Goal: Task Accomplishment & Management: Use online tool/utility

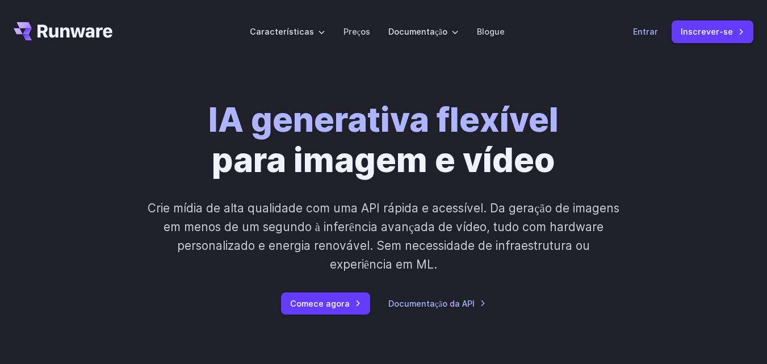
click at [656, 29] on font "Entrar" at bounding box center [645, 32] width 25 height 10
click at [717, 31] on font "Inscrever-se" at bounding box center [707, 32] width 52 height 10
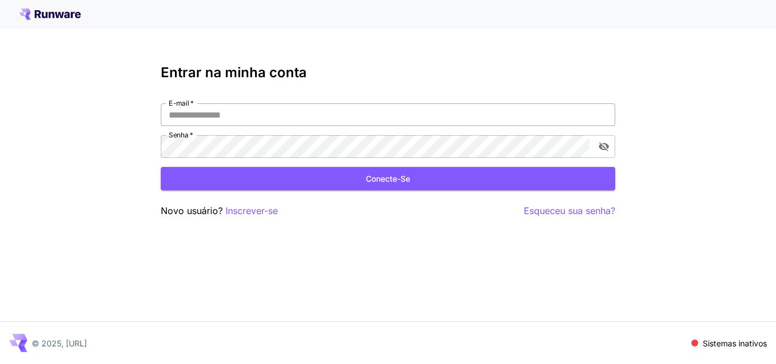
click at [257, 108] on input "E-mail   *" at bounding box center [388, 114] width 454 height 23
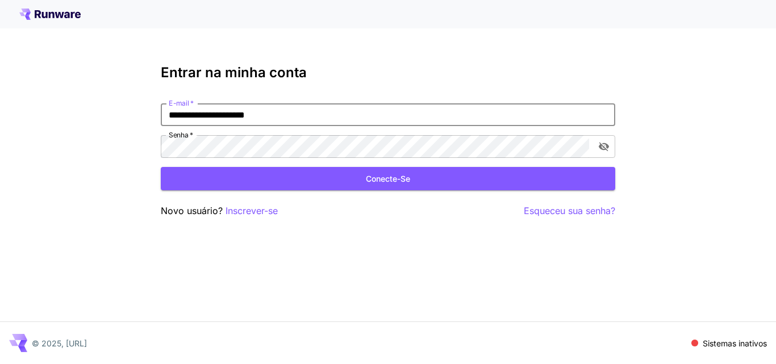
type input "**********"
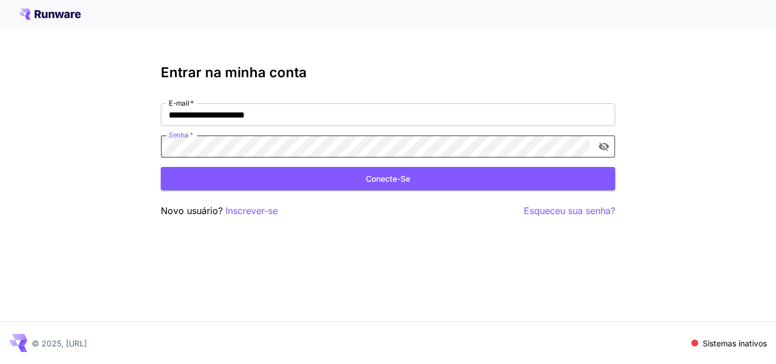
click at [608, 144] on icon "alternar a visibilidade da senha" at bounding box center [603, 146] width 11 height 11
click at [600, 144] on icon "alternar a visibilidade da senha" at bounding box center [604, 147] width 10 height 9
click at [603, 143] on icon "alternar a visibilidade da senha" at bounding box center [604, 146] width 10 height 7
click at [387, 175] on font "Conecte-se" at bounding box center [388, 179] width 44 height 10
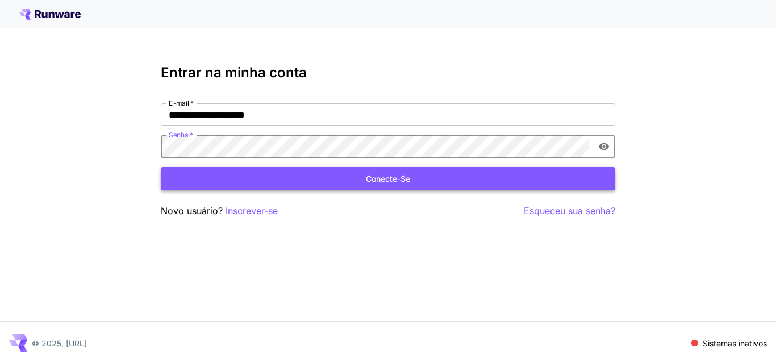
click at [374, 174] on font "Conecte-se" at bounding box center [388, 179] width 44 height 10
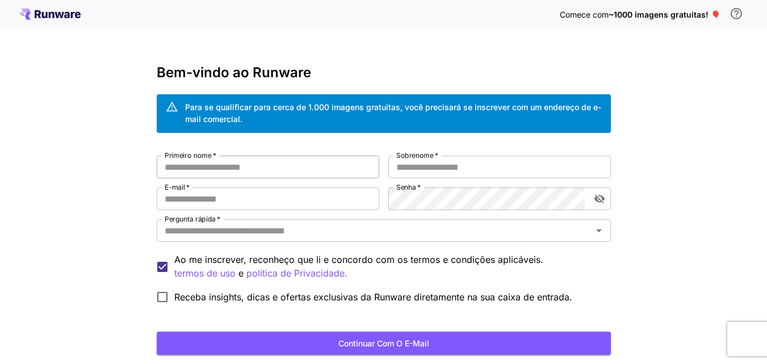
click at [286, 169] on input "Primeiro nome   *" at bounding box center [268, 167] width 223 height 23
type input "*"
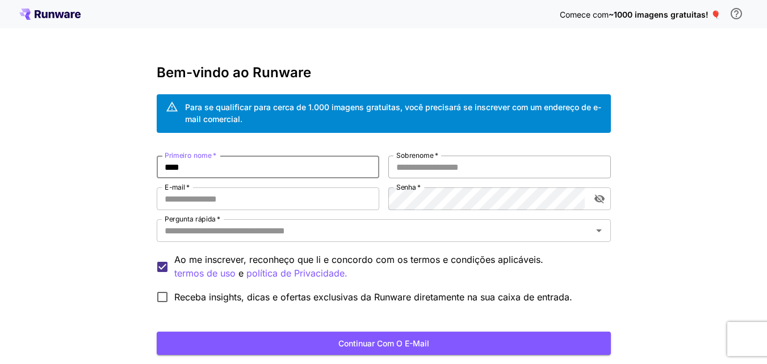
type input "****"
click at [471, 163] on input "Sobrenome   *" at bounding box center [500, 167] width 223 height 23
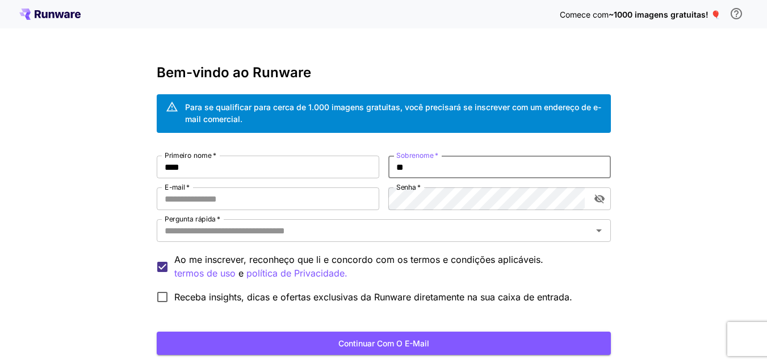
type input "*"
type input "*****"
click at [253, 200] on input "E-mail   *" at bounding box center [268, 198] width 223 height 23
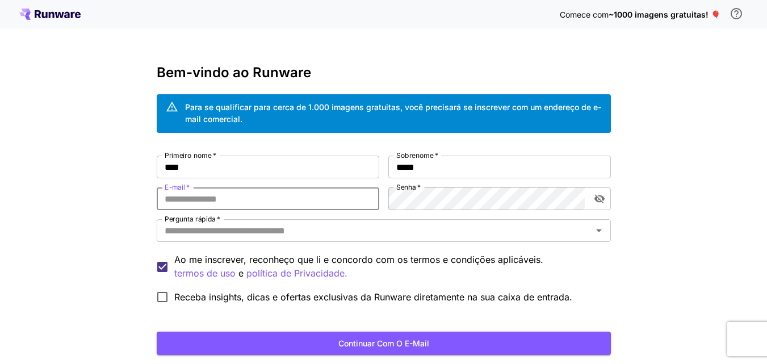
type input "**********"
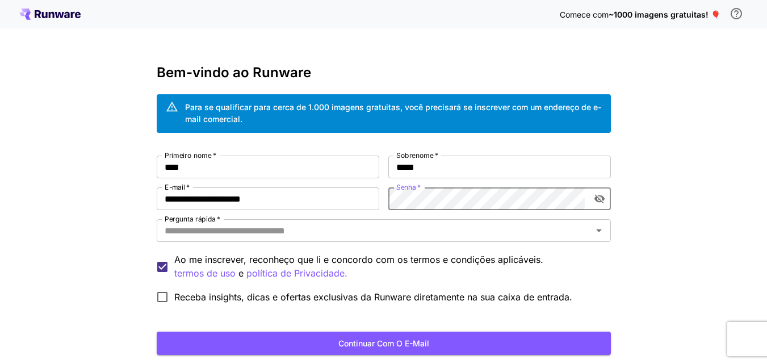
click at [596, 197] on icon "alternar a visibilidade da senha" at bounding box center [599, 199] width 10 height 9
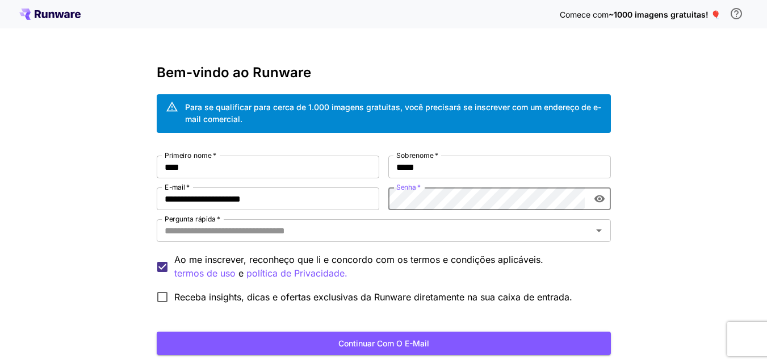
click at [596, 197] on icon "alternar a visibilidade da senha" at bounding box center [599, 198] width 10 height 7
click at [596, 197] on icon "alternar a visibilidade da senha" at bounding box center [599, 199] width 10 height 9
click at [600, 200] on icon "alternar a visibilidade da senha" at bounding box center [599, 199] width 10 height 9
click at [600, 200] on icon "alternar a visibilidade da senha" at bounding box center [599, 198] width 10 height 7
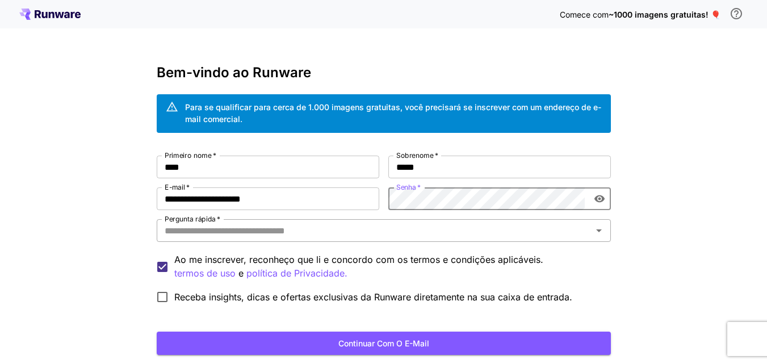
click at [385, 230] on input "Pergunta rápida   *" at bounding box center [374, 231] width 429 height 16
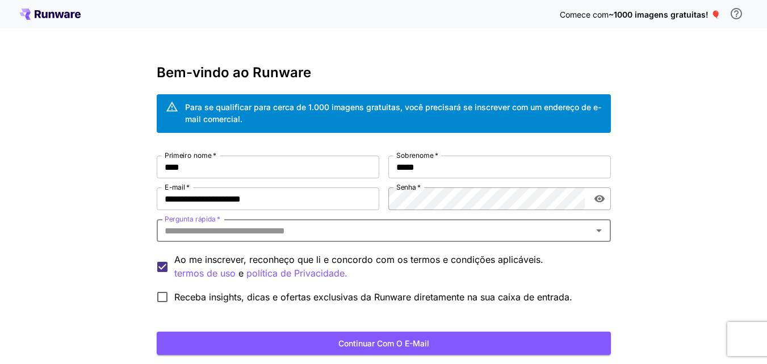
click at [385, 230] on input "Pergunta rápida   *" at bounding box center [374, 231] width 429 height 16
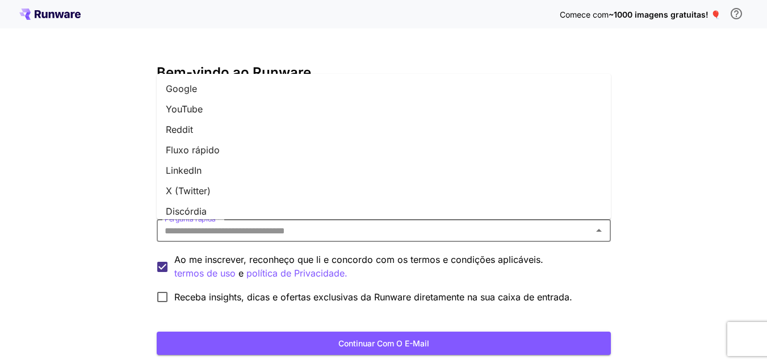
click at [203, 111] on li "YouTube" at bounding box center [384, 109] width 454 height 20
click at [203, 111] on font "Para se qualificar para cerca de 1.000 imagens gratuitas, você precisará se ins…" at bounding box center [393, 113] width 416 height 22
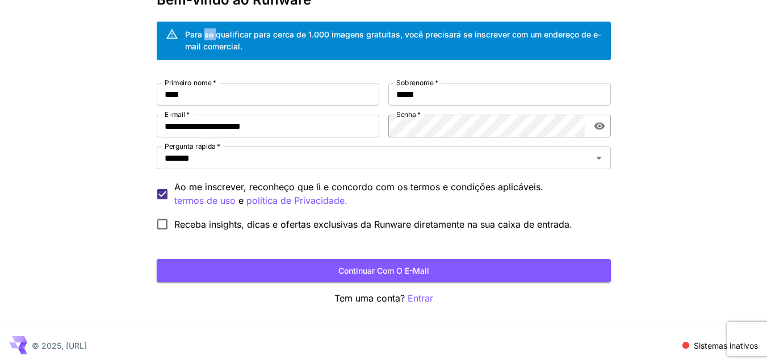
scroll to position [75, 0]
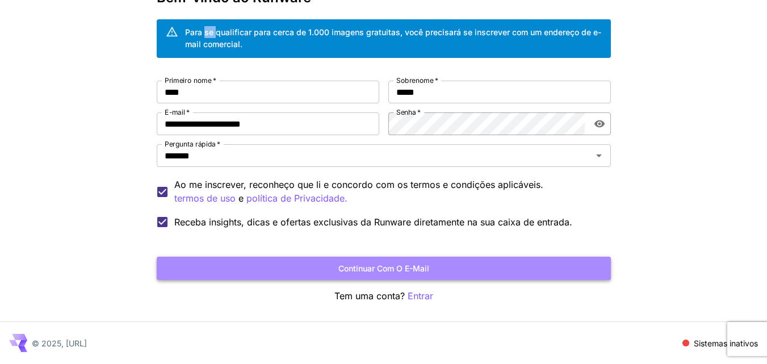
click at [484, 268] on button "Continuar com o e-mail" at bounding box center [384, 268] width 454 height 23
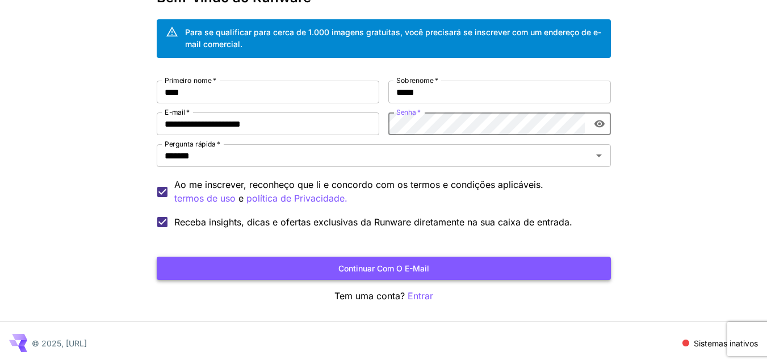
click at [463, 267] on button "Continuar com o e-mail" at bounding box center [384, 268] width 454 height 23
click at [463, 267] on div "Continuar com o e-mail" at bounding box center [384, 268] width 454 height 23
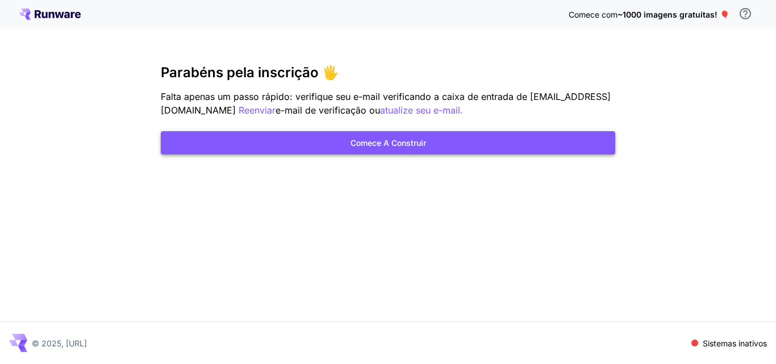
click at [377, 145] on font "Comece a construir" at bounding box center [388, 143] width 76 height 10
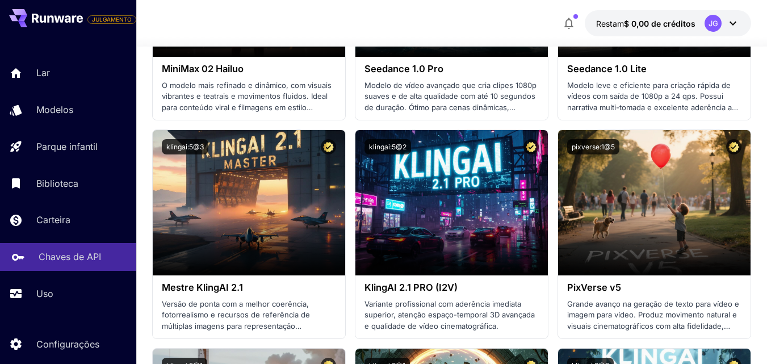
click at [48, 257] on font "Chaves de API" at bounding box center [70, 256] width 62 height 11
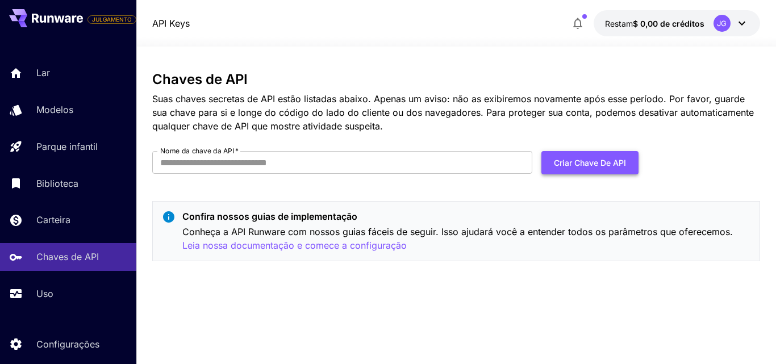
click at [591, 162] on font "Criar chave de API" at bounding box center [590, 163] width 72 height 10
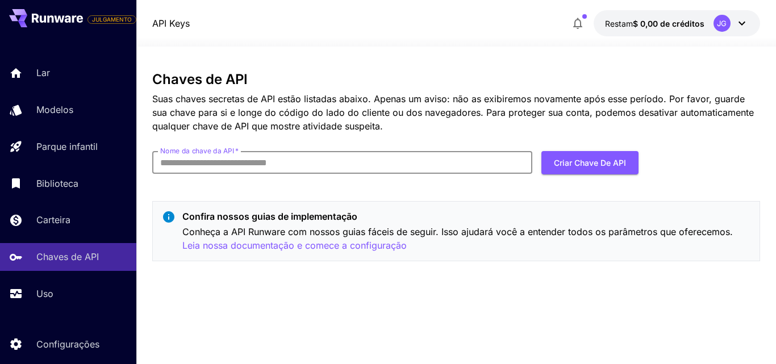
click at [491, 313] on div "Chaves de API Suas chaves secretas de API estão listadas abaixo. Apenas um avis…" at bounding box center [456, 206] width 608 height 268
click at [373, 164] on input "Nome da chave da API   *" at bounding box center [342, 162] width 380 height 23
type input "**********"
click at [592, 163] on font "Criar chave de API" at bounding box center [590, 163] width 72 height 10
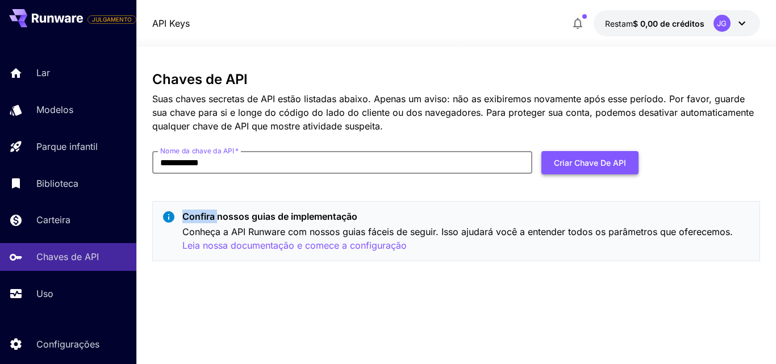
click at [592, 163] on div "Criar chave de API" at bounding box center [589, 162] width 97 height 23
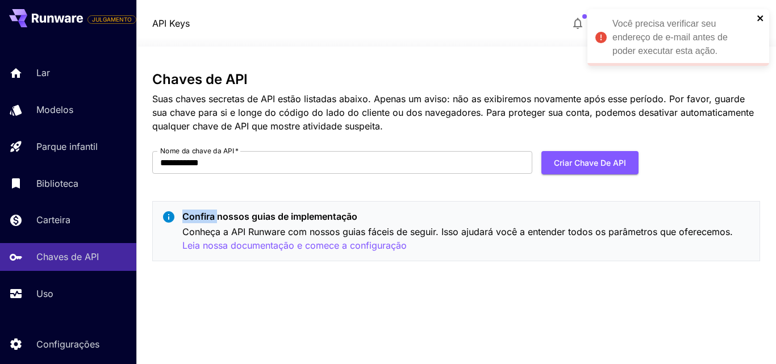
click at [758, 14] on icon "fechar" at bounding box center [761, 18] width 8 height 9
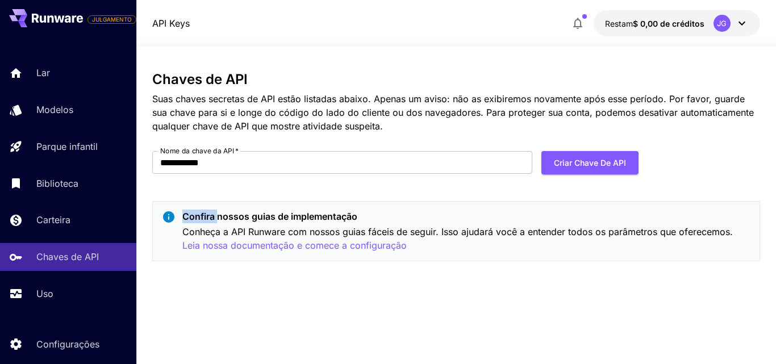
click at [758, 14] on div "**********" at bounding box center [388, 182] width 776 height 364
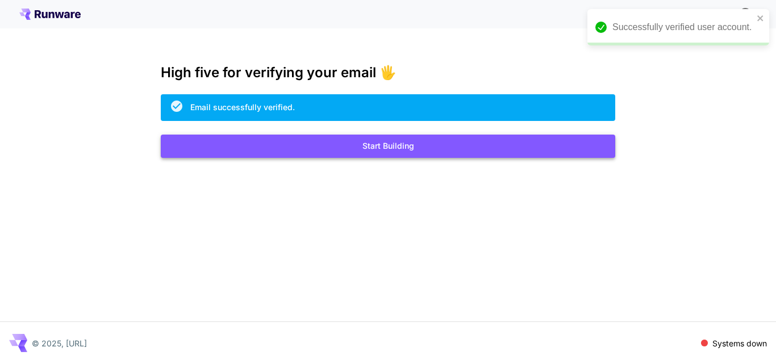
click at [379, 152] on button "Start Building" at bounding box center [388, 146] width 454 height 23
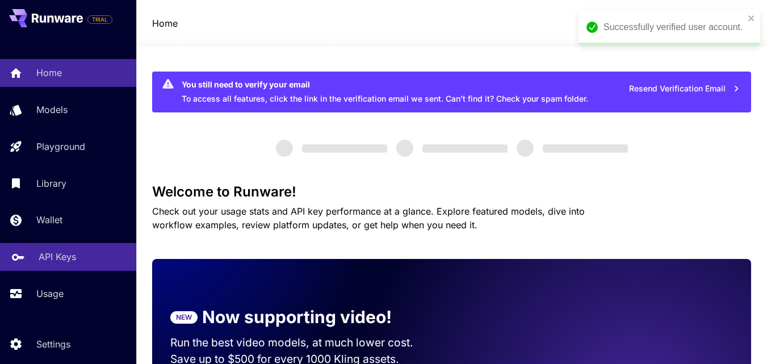
click at [64, 256] on p "API Keys" at bounding box center [57, 257] width 37 height 14
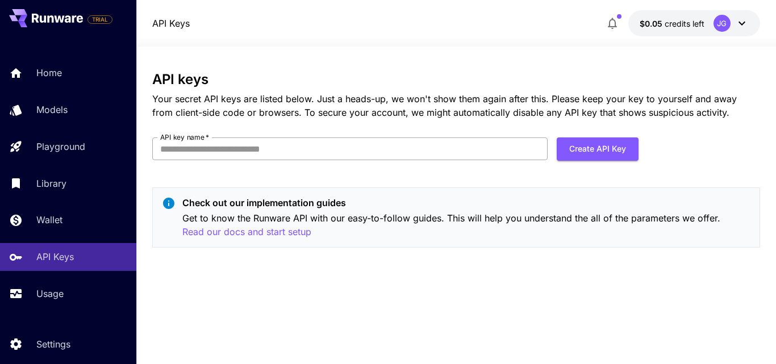
click at [258, 143] on input "API key name   *" at bounding box center [349, 148] width 395 height 23
type input "**********"
click at [612, 149] on button "Create API Key" at bounding box center [598, 148] width 82 height 23
click at [612, 149] on div "Create API Key" at bounding box center [598, 148] width 82 height 23
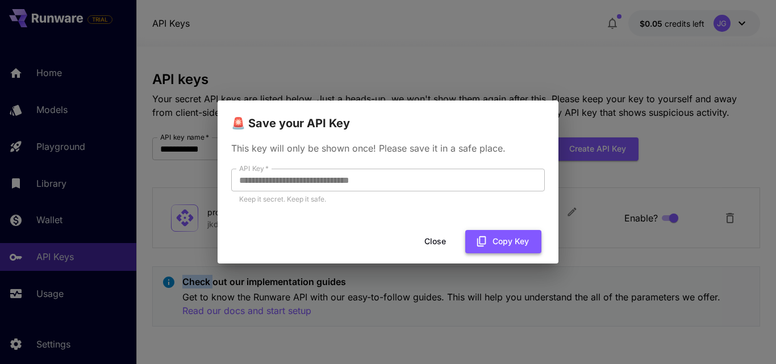
click at [504, 240] on button "Copy Key" at bounding box center [503, 241] width 76 height 23
click at [504, 240] on button "Copied" at bounding box center [507, 241] width 67 height 23
click at [439, 241] on button "Close" at bounding box center [435, 241] width 51 height 23
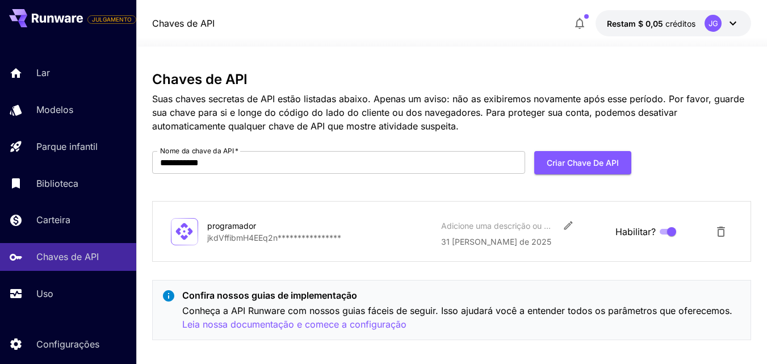
click at [760, 19] on div "Chaves de API Restam $ 0,05 créditos JG" at bounding box center [451, 23] width 631 height 47
click at [183, 231] on icon at bounding box center [184, 232] width 20 height 20
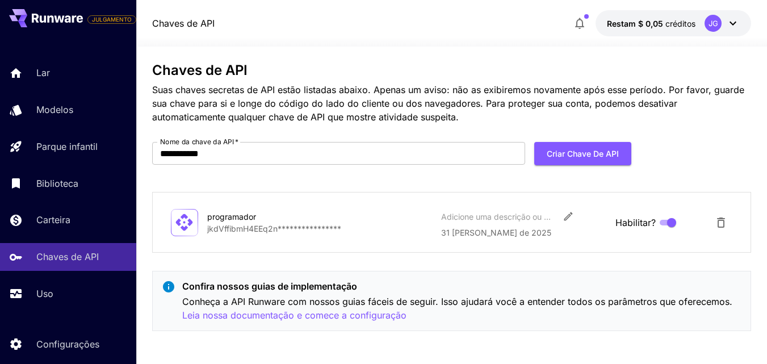
scroll to position [10, 0]
